Goal: Communication & Community: Answer question/provide support

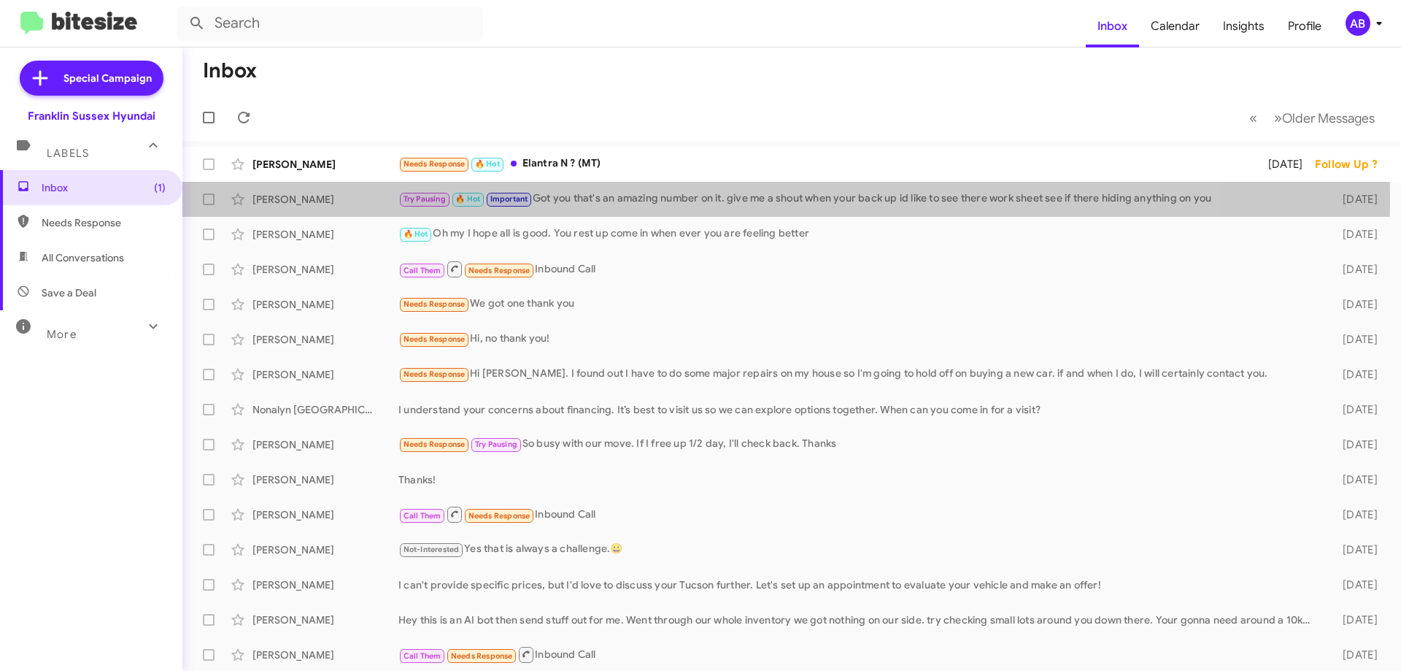
click at [655, 198] on div "Try Pausing 🔥 Hot Important Got you that's an amazing number on it. give me a s…" at bounding box center [858, 198] width 921 height 17
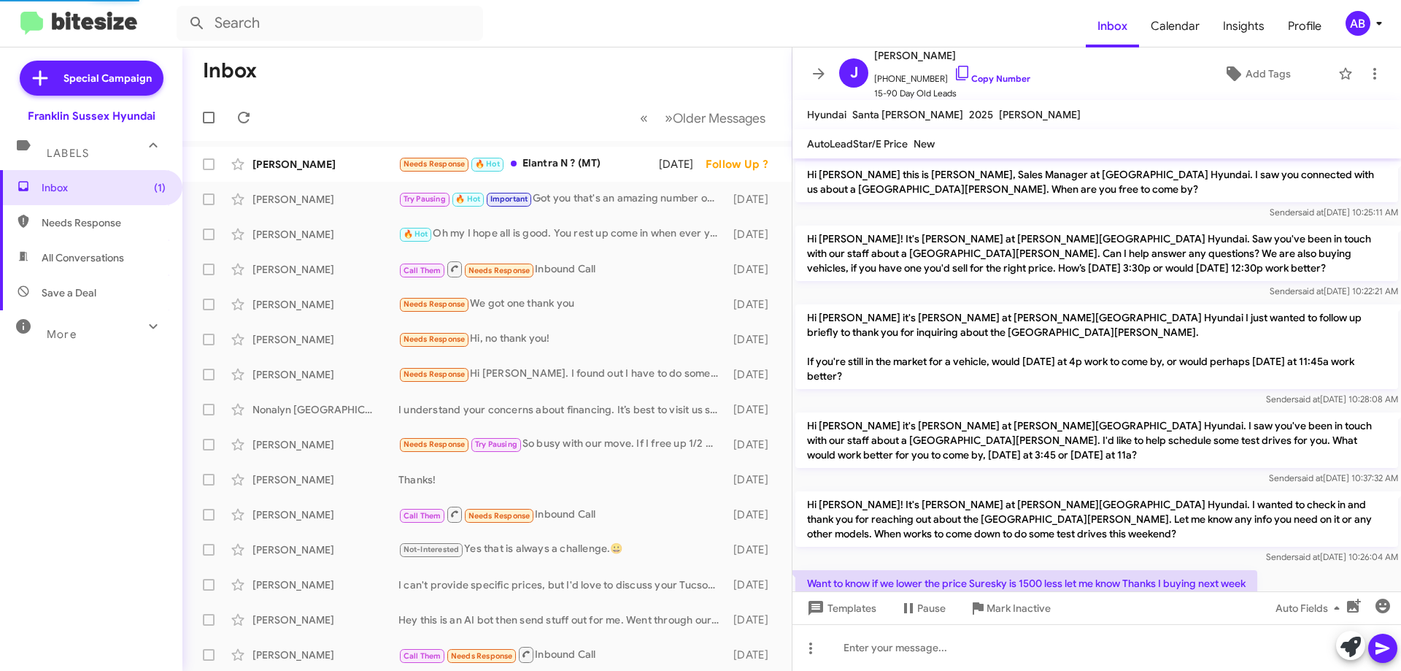
scroll to position [729, 0]
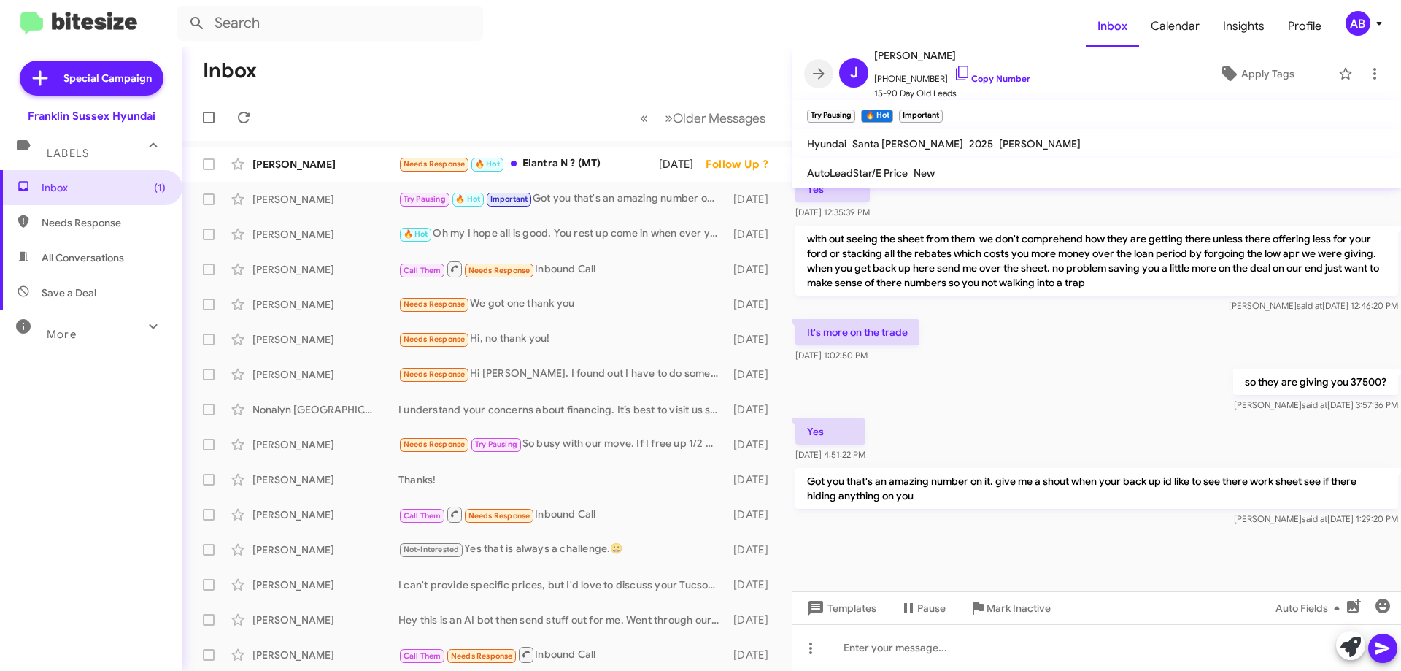
click at [828, 71] on span at bounding box center [818, 74] width 29 height 18
